Goal: Information Seeking & Learning: Learn about a topic

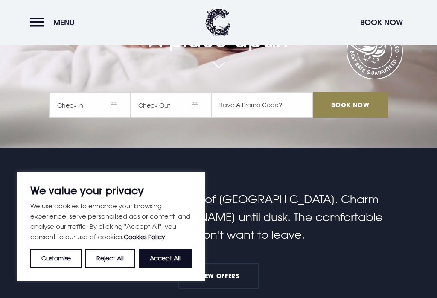
click at [46, 22] on button "Menu" at bounding box center [54, 22] width 49 height 18
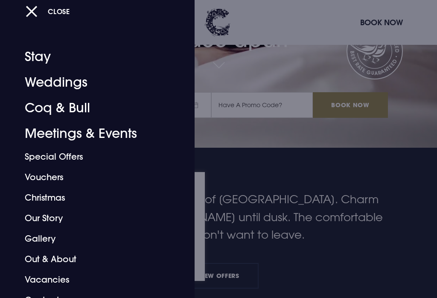
scroll to position [10, 0]
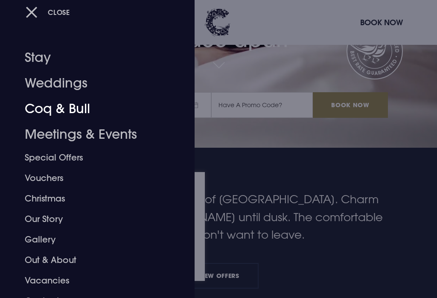
click at [44, 111] on link "Coq & Bull" at bounding box center [92, 109] width 135 height 26
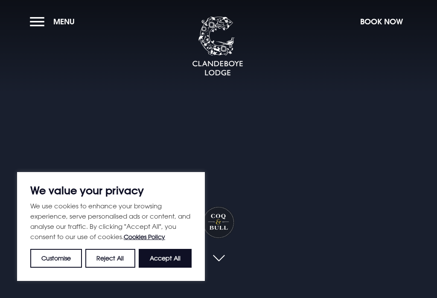
click at [168, 255] on button "Accept All" at bounding box center [165, 258] width 53 height 19
checkbox input "true"
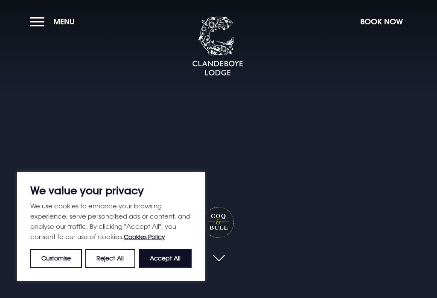
checkbox input "true"
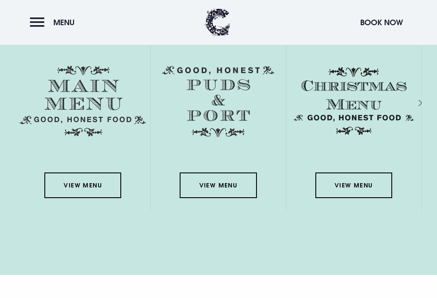
scroll to position [1422, 0]
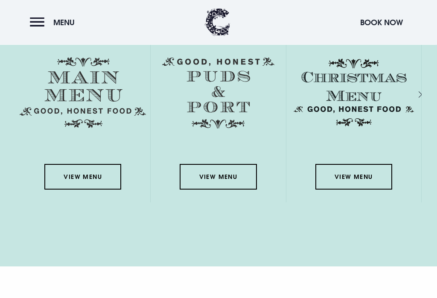
click at [82, 190] on link "View Menu" at bounding box center [82, 177] width 77 height 26
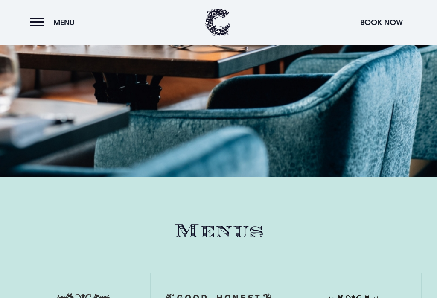
click at [37, 23] on button "Menu" at bounding box center [54, 22] width 49 height 18
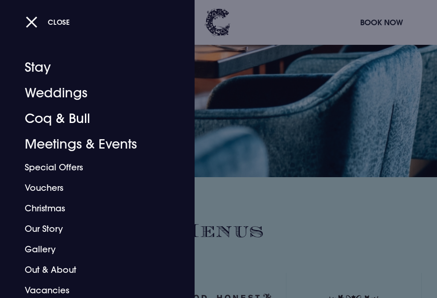
click at [46, 123] on link "Coq & Bull" at bounding box center [92, 119] width 135 height 26
